Goal: Information Seeking & Learning: Learn about a topic

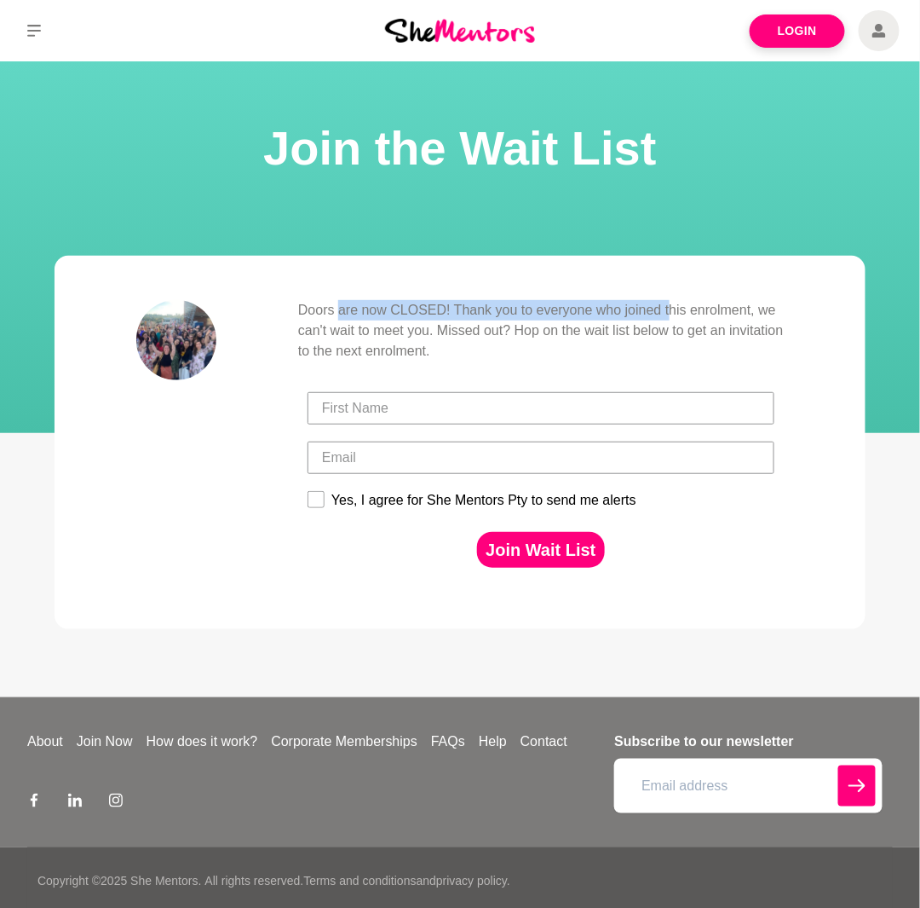
drag, startPoint x: 341, startPoint y: 308, endPoint x: 698, endPoint y: 299, distance: 357.2
click at [670, 297] on blockquote "Doors are now CLOSED! Thank you to everyone who joined this enrolment, we can't…" at bounding box center [460, 442] width 811 height 373
drag, startPoint x: 735, startPoint y: 303, endPoint x: 567, endPoint y: 305, distance: 167.9
click at [642, 307] on p "Doors are now CLOSED! Thank you to everyone who joined this enrolment, we can't…" at bounding box center [541, 330] width 486 height 61
click at [470, 303] on p "Doors are now CLOSED! Thank you to everyone who joined this enrolment, we can't…" at bounding box center [541, 330] width 486 height 61
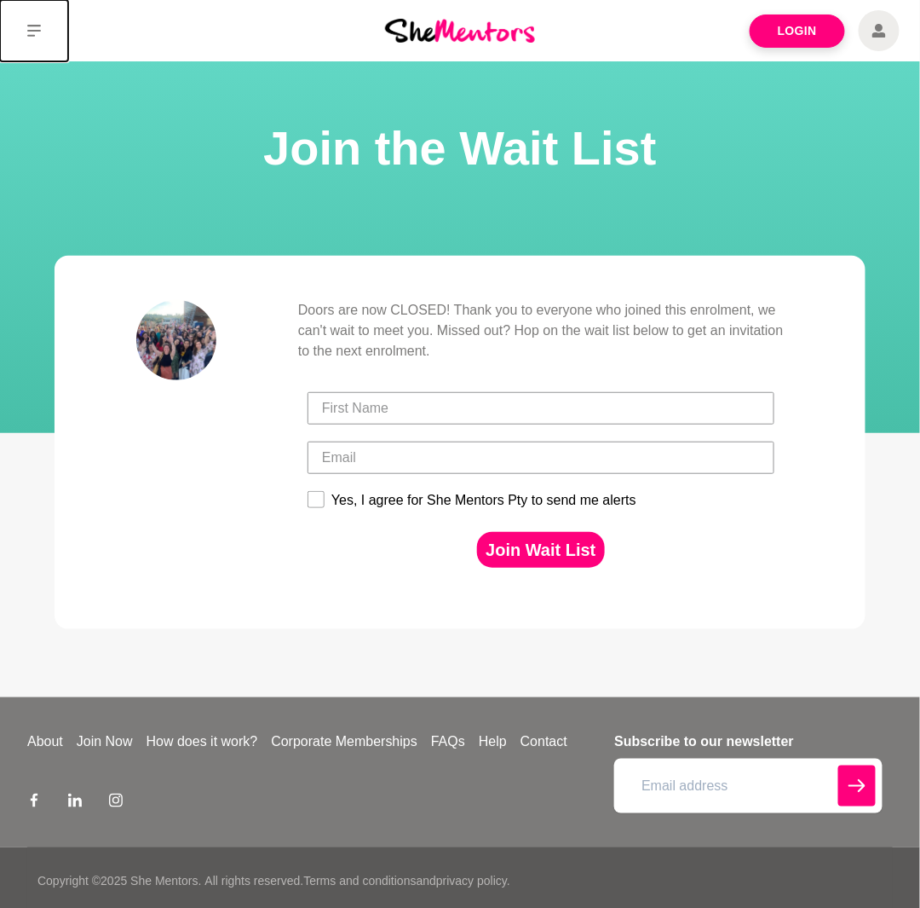
click at [27, 33] on icon at bounding box center [34, 31] width 14 height 14
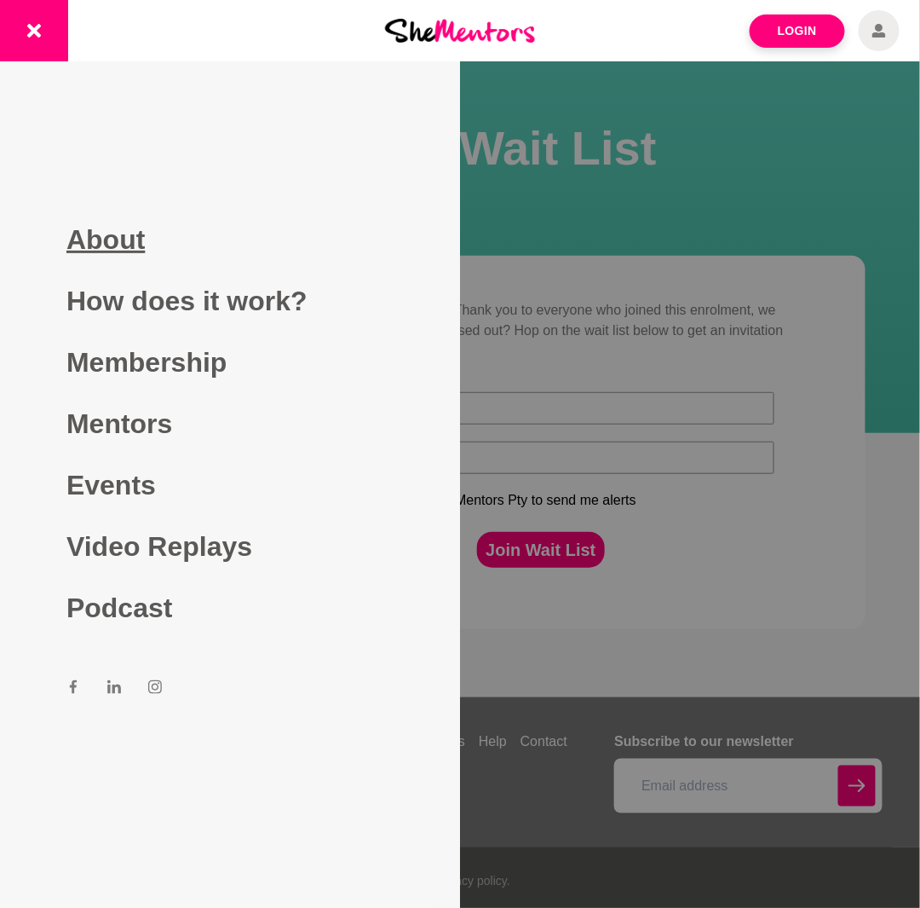
click at [104, 247] on link "About" at bounding box center [229, 239] width 327 height 61
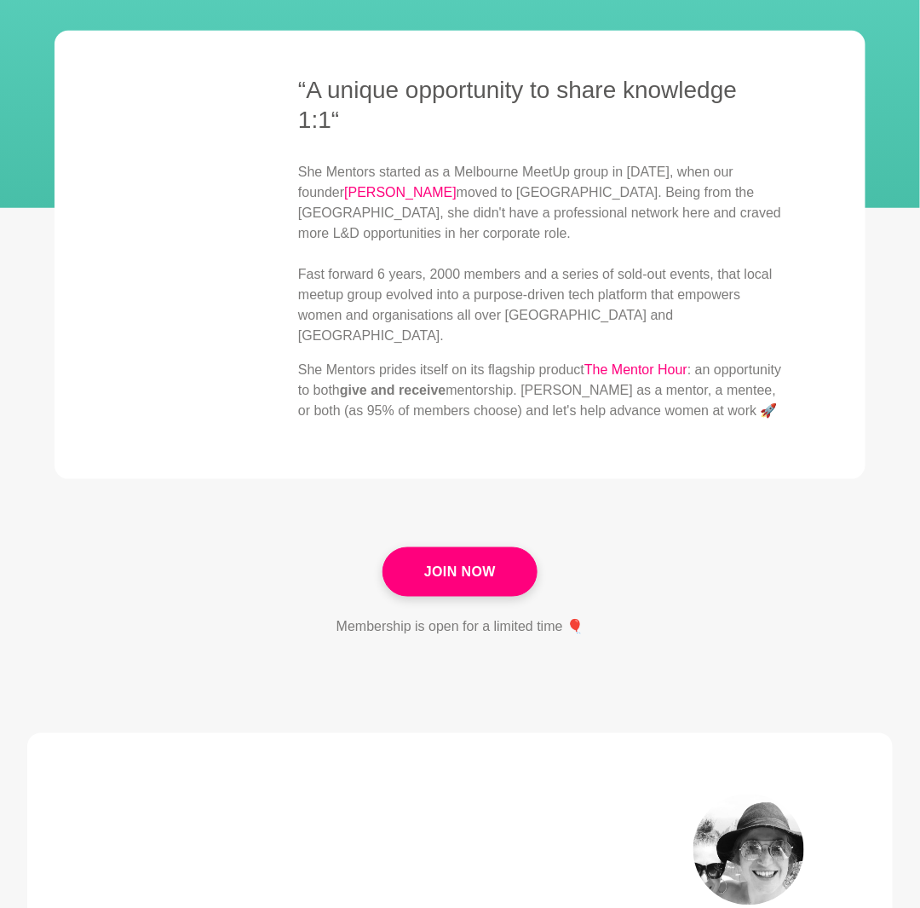
scroll to position [341, 0]
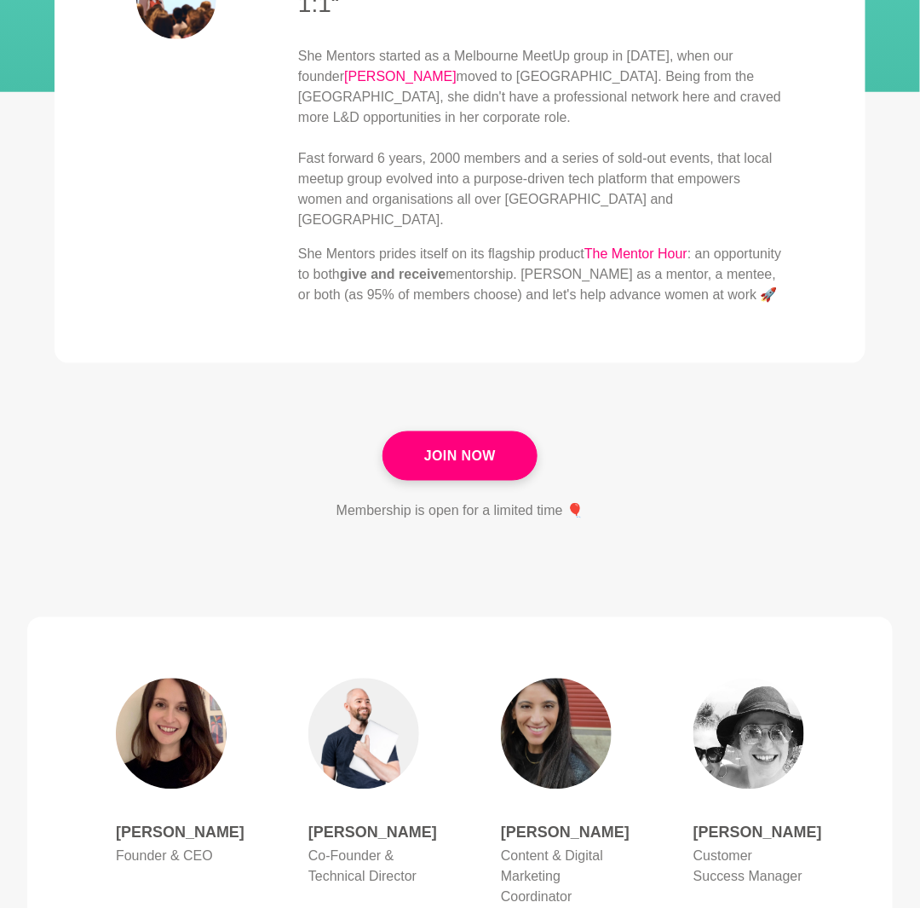
click at [441, 385] on section "“A unique opportunity to share knowledge 1:1“ She Mentors started as a Melbourn…" at bounding box center [460, 159] width 920 height 544
click at [452, 431] on link "Join Now" at bounding box center [460, 455] width 155 height 49
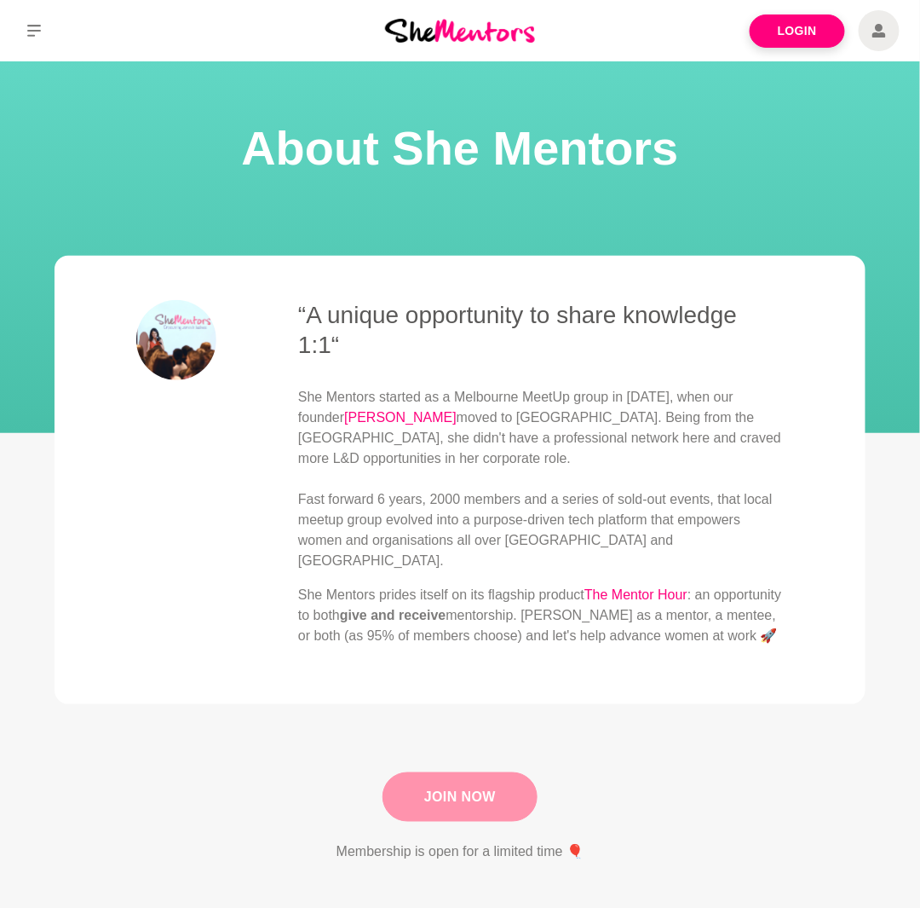
click at [489, 772] on link "Join Now" at bounding box center [460, 796] width 155 height 49
click at [463, 23] on img at bounding box center [460, 30] width 150 height 23
